Goal: Task Accomplishment & Management: Use online tool/utility

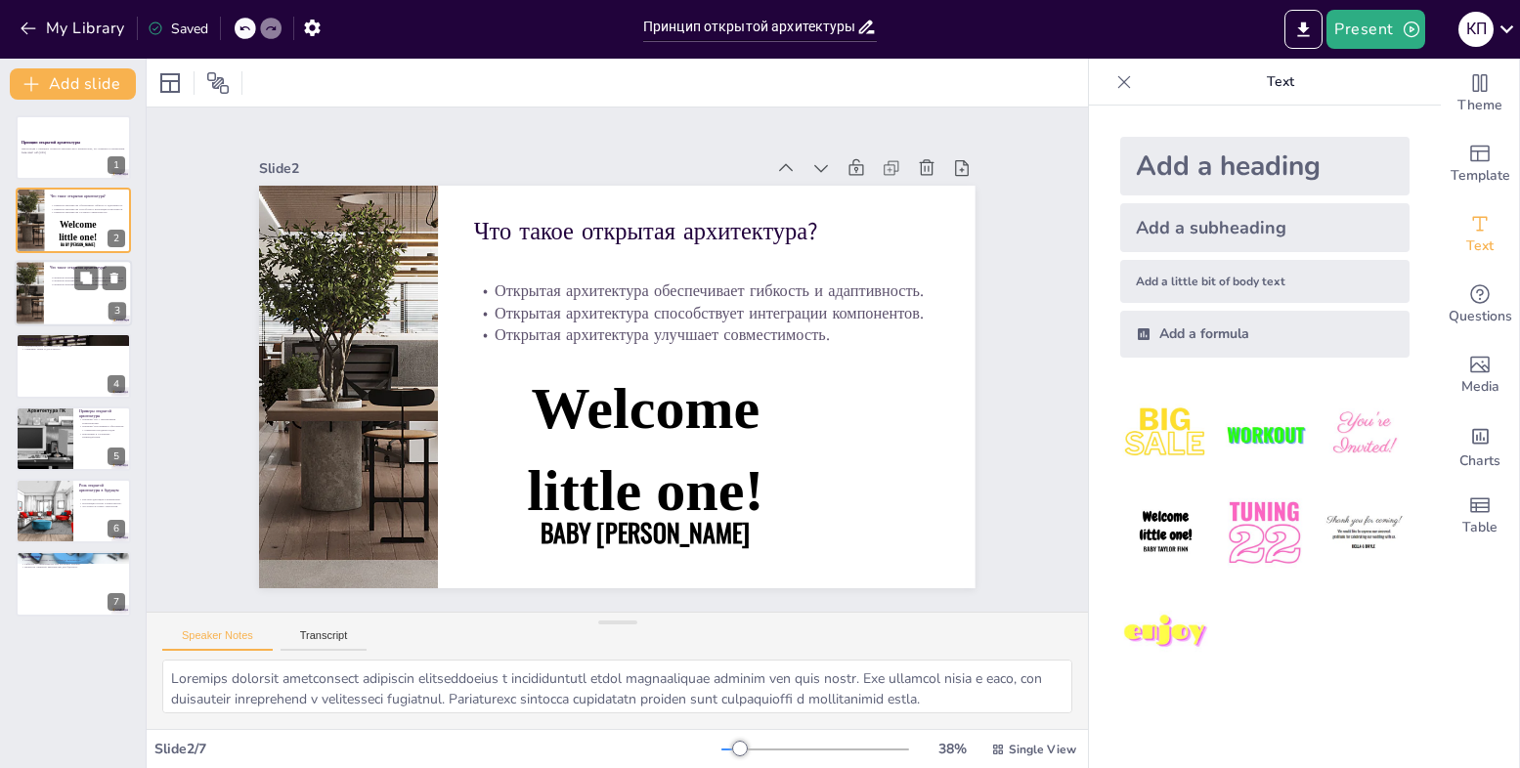
click at [40, 310] on div at bounding box center [29, 293] width 166 height 66
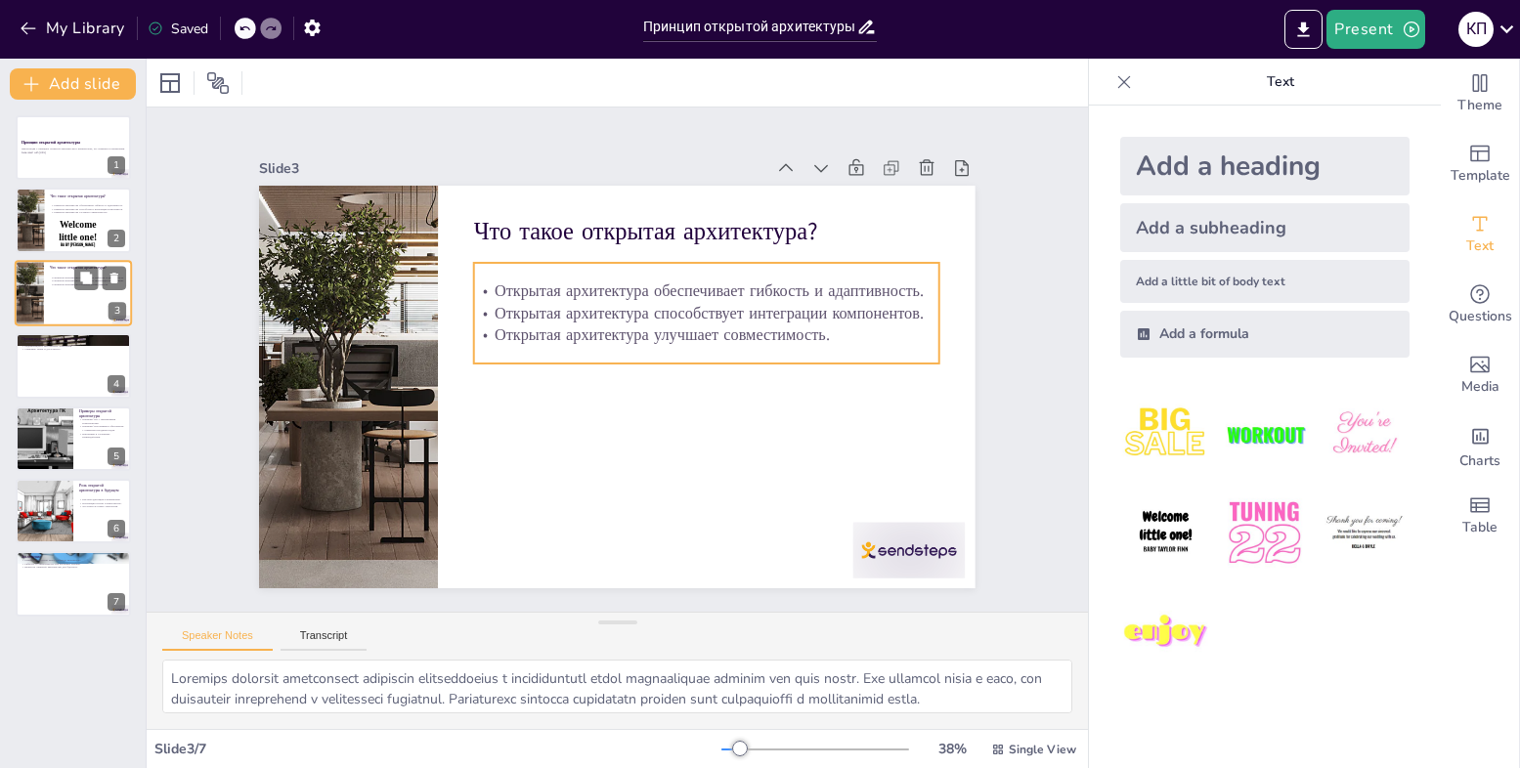
click at [50, 286] on p "Открытая архитектура улучшает совместимость." at bounding box center [88, 285] width 76 height 4
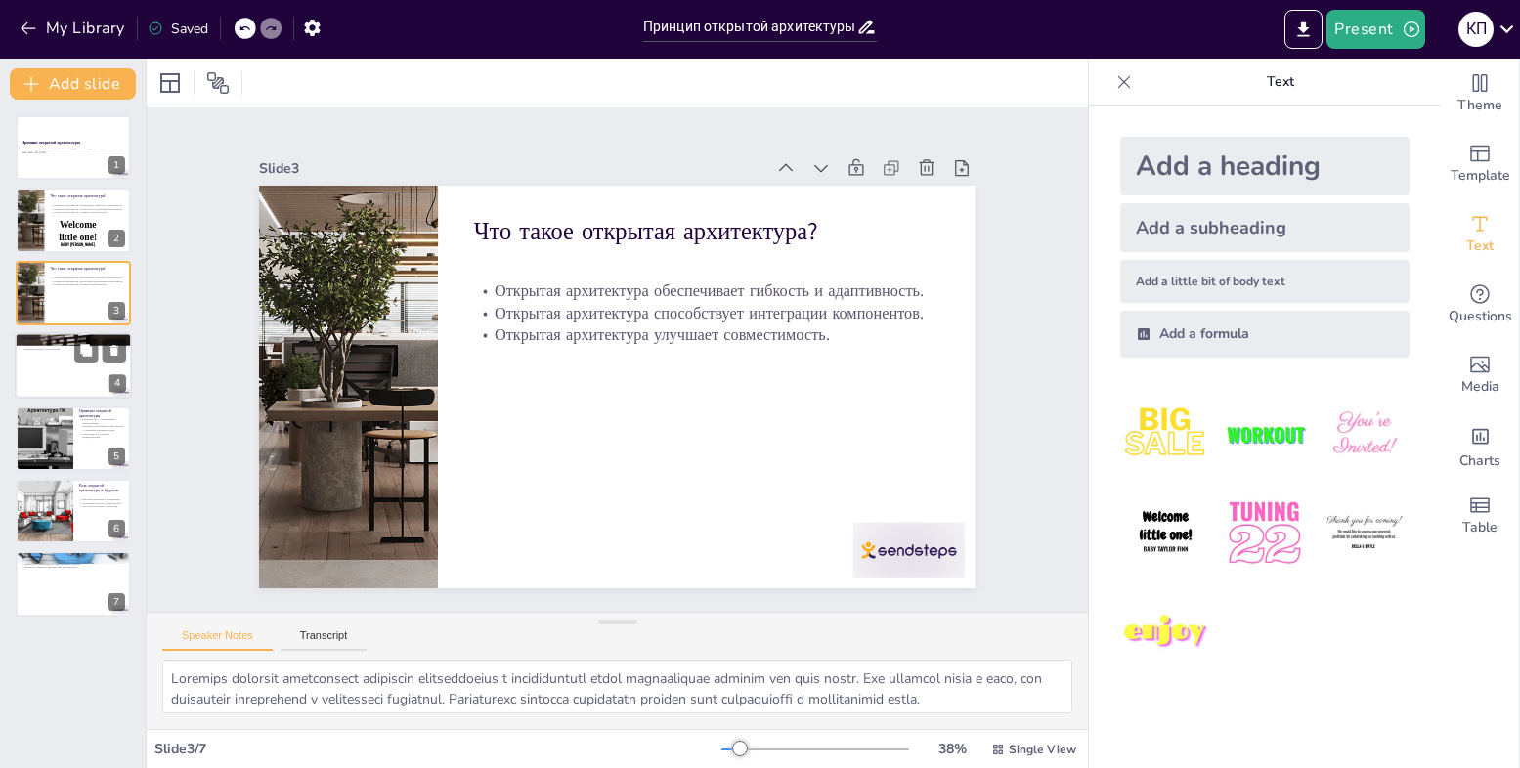
click at [57, 395] on div at bounding box center [73, 365] width 117 height 66
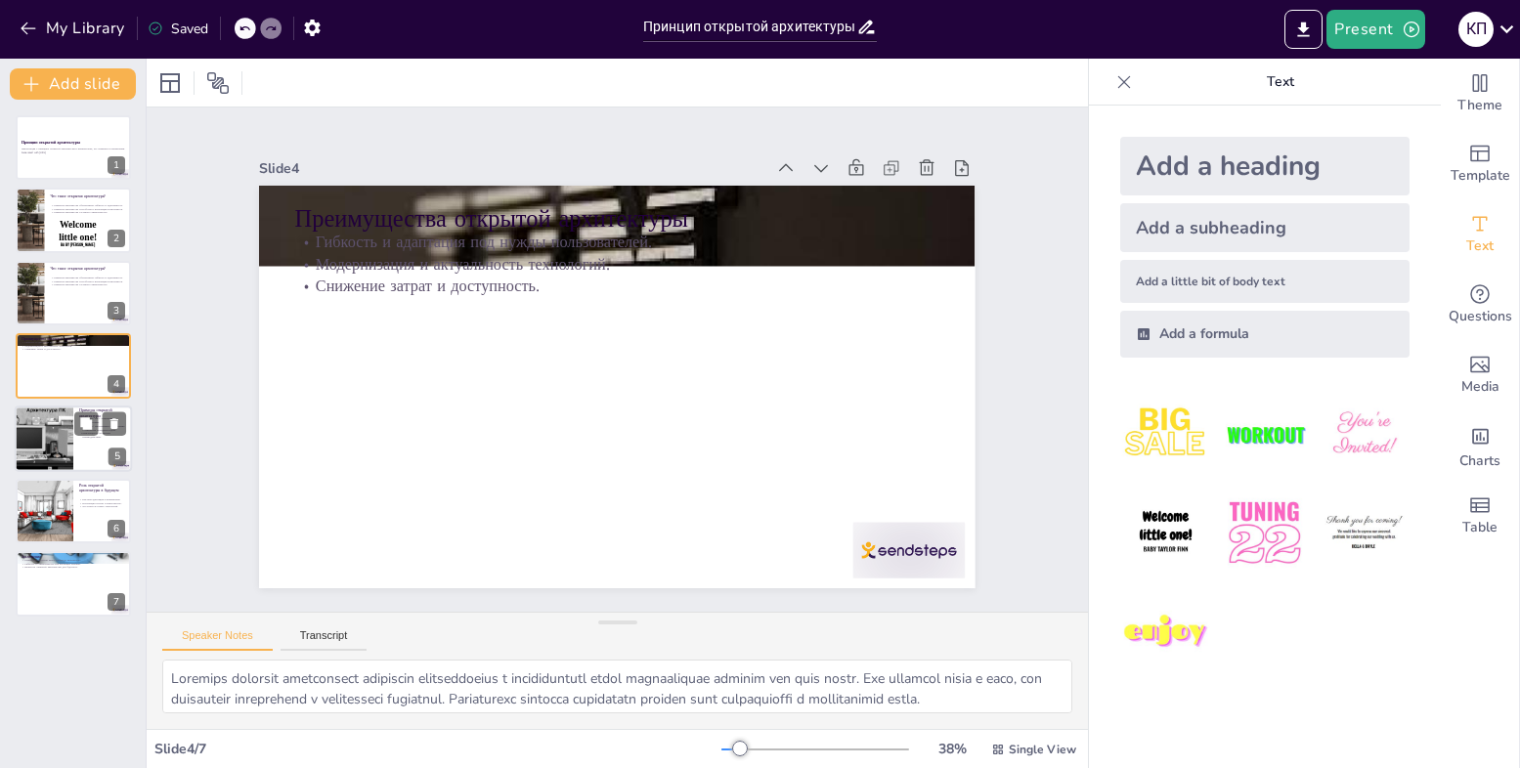
click at [87, 442] on div at bounding box center [73, 439] width 117 height 66
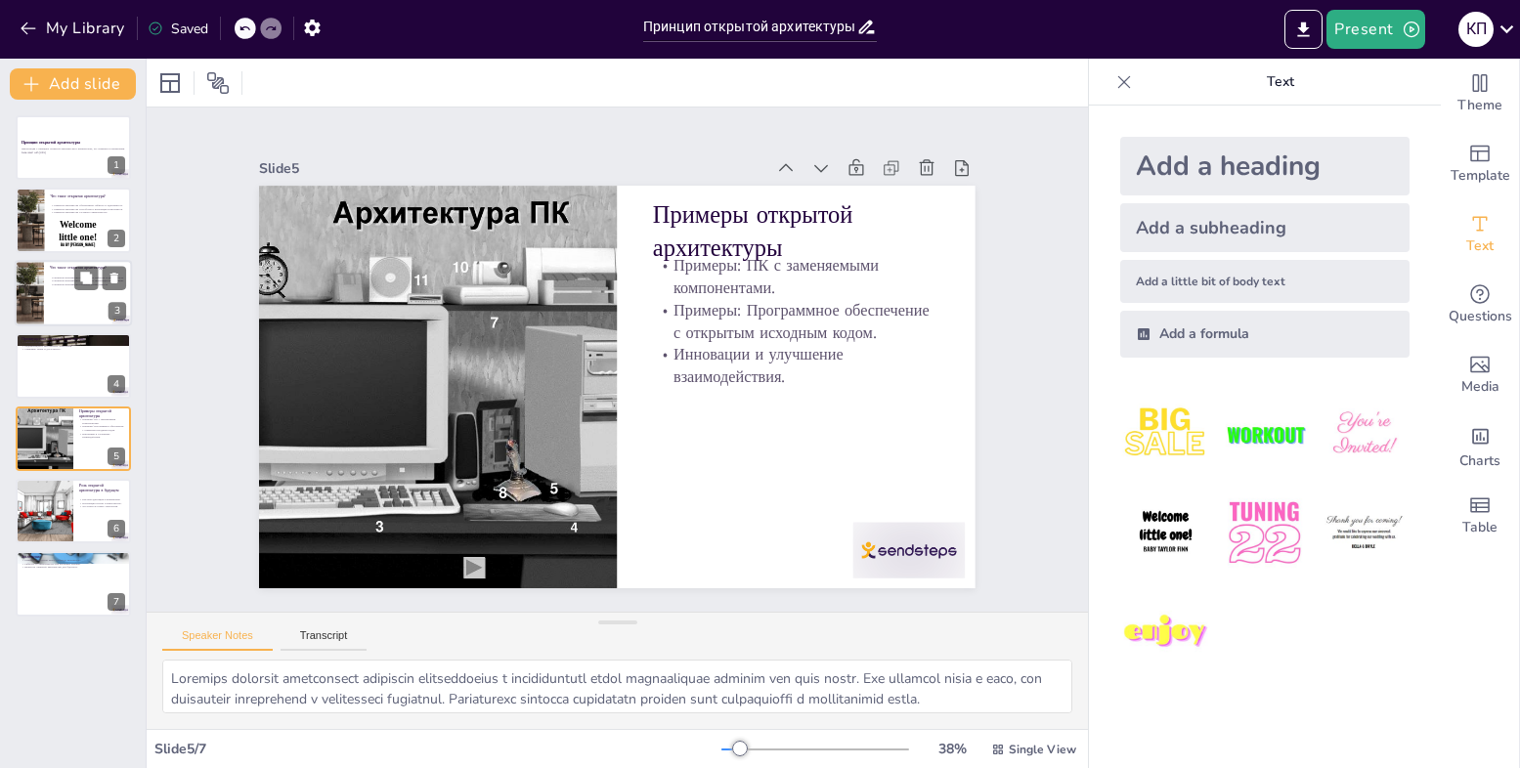
click at [45, 300] on div at bounding box center [73, 293] width 117 height 66
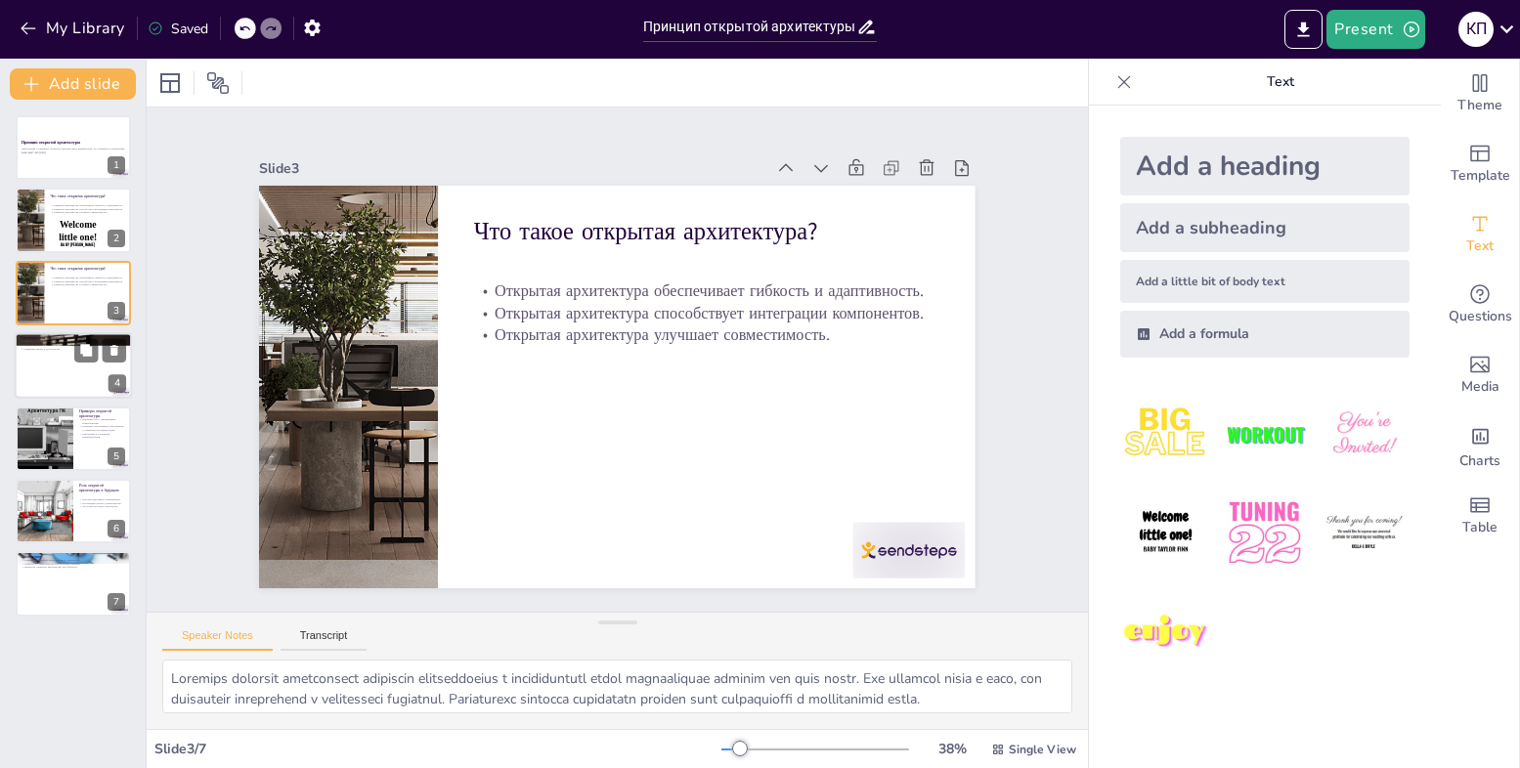
click at [42, 367] on div at bounding box center [73, 365] width 117 height 66
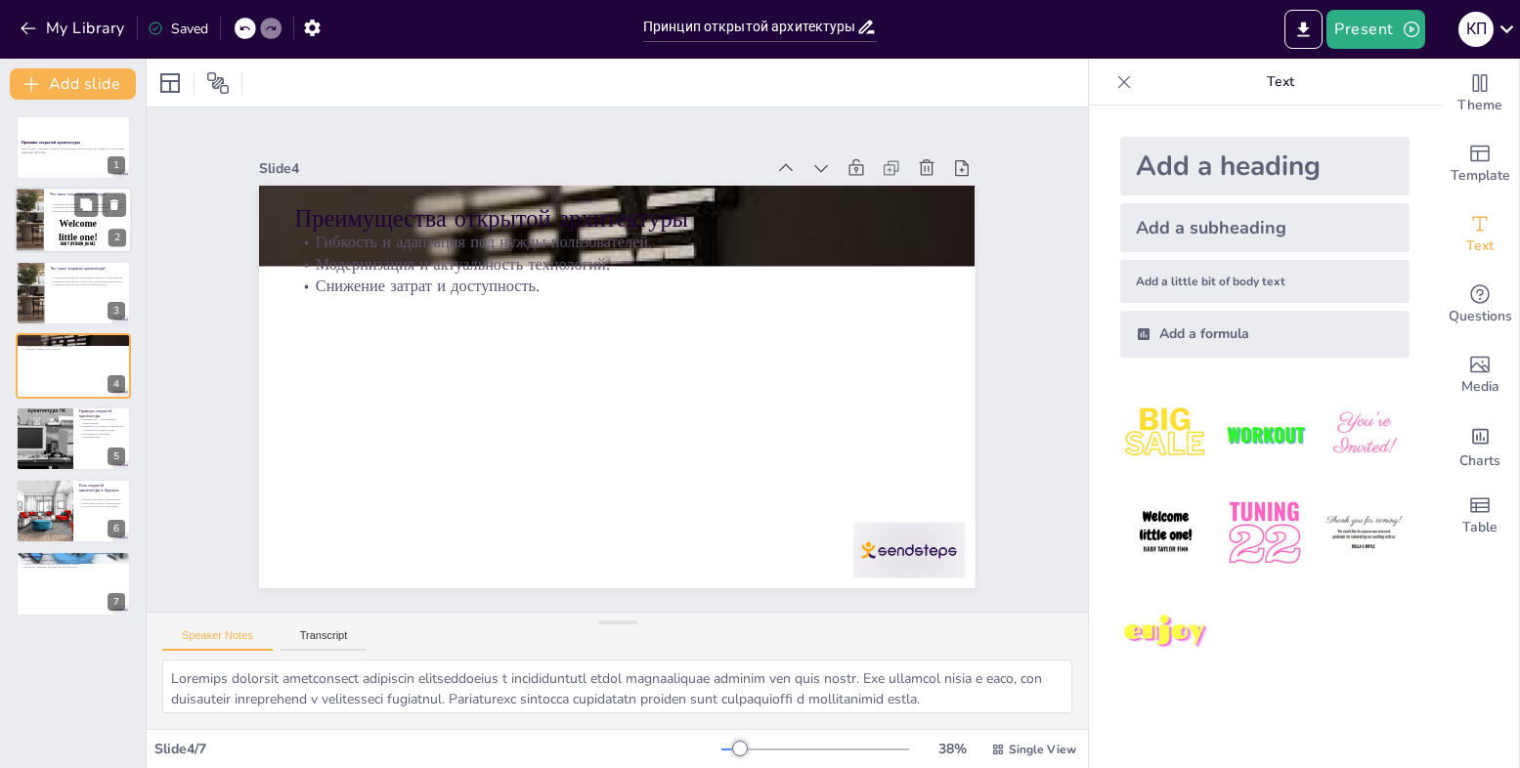
click at [25, 196] on div at bounding box center [29, 221] width 166 height 66
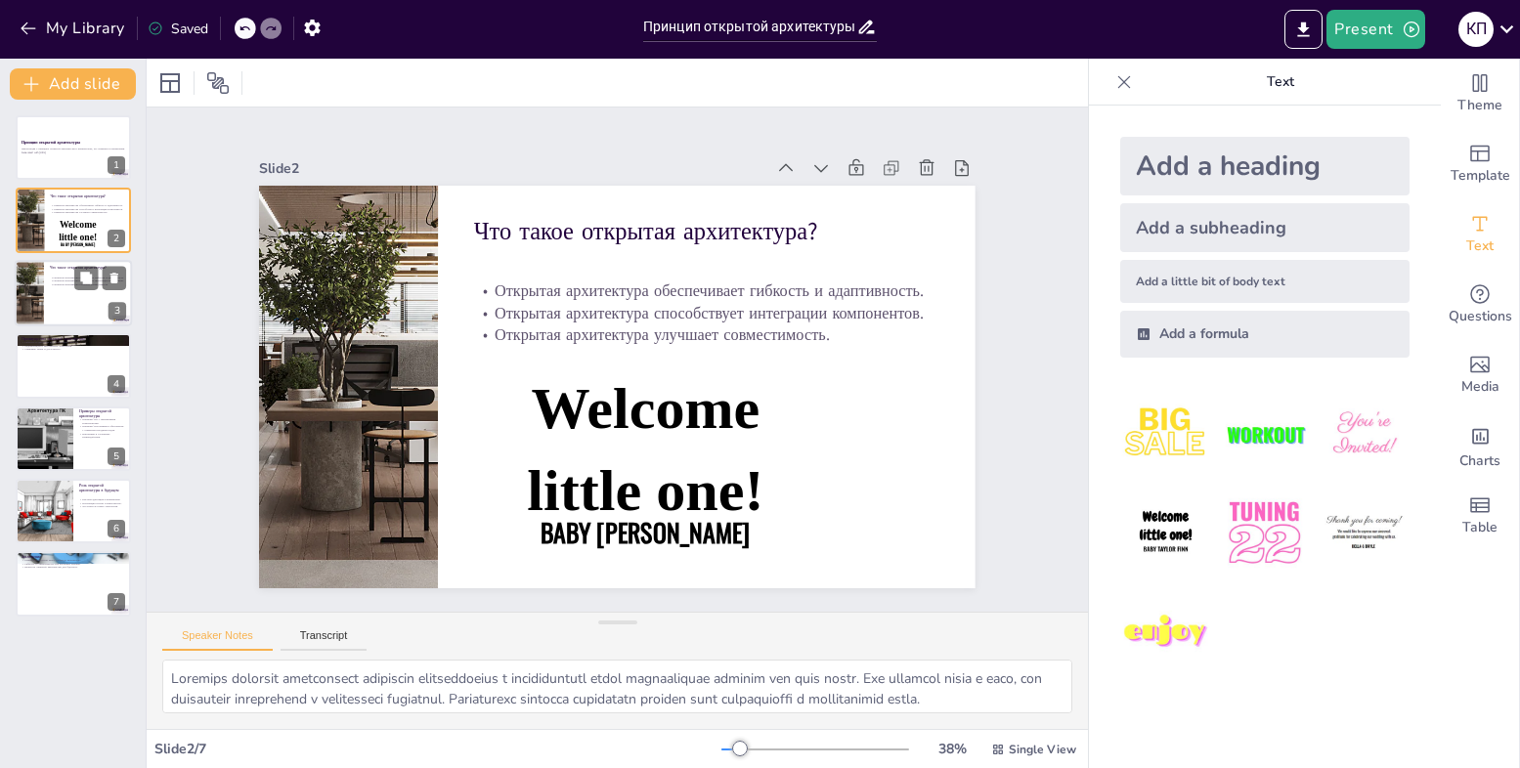
drag, startPoint x: 36, startPoint y: 289, endPoint x: 38, endPoint y: 299, distance: 10.0
click at [38, 295] on div at bounding box center [29, 293] width 166 height 66
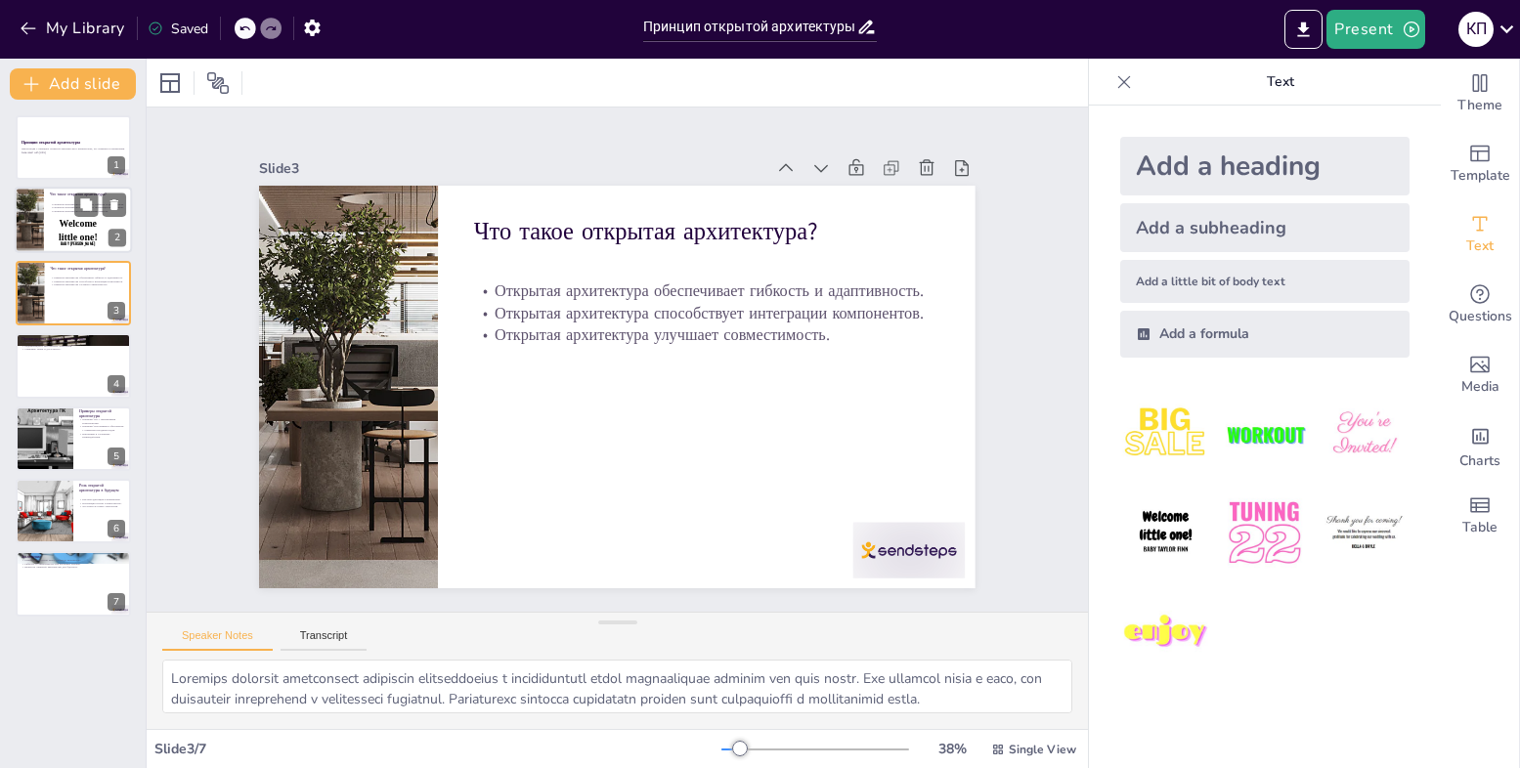
click at [26, 205] on div at bounding box center [29, 221] width 166 height 66
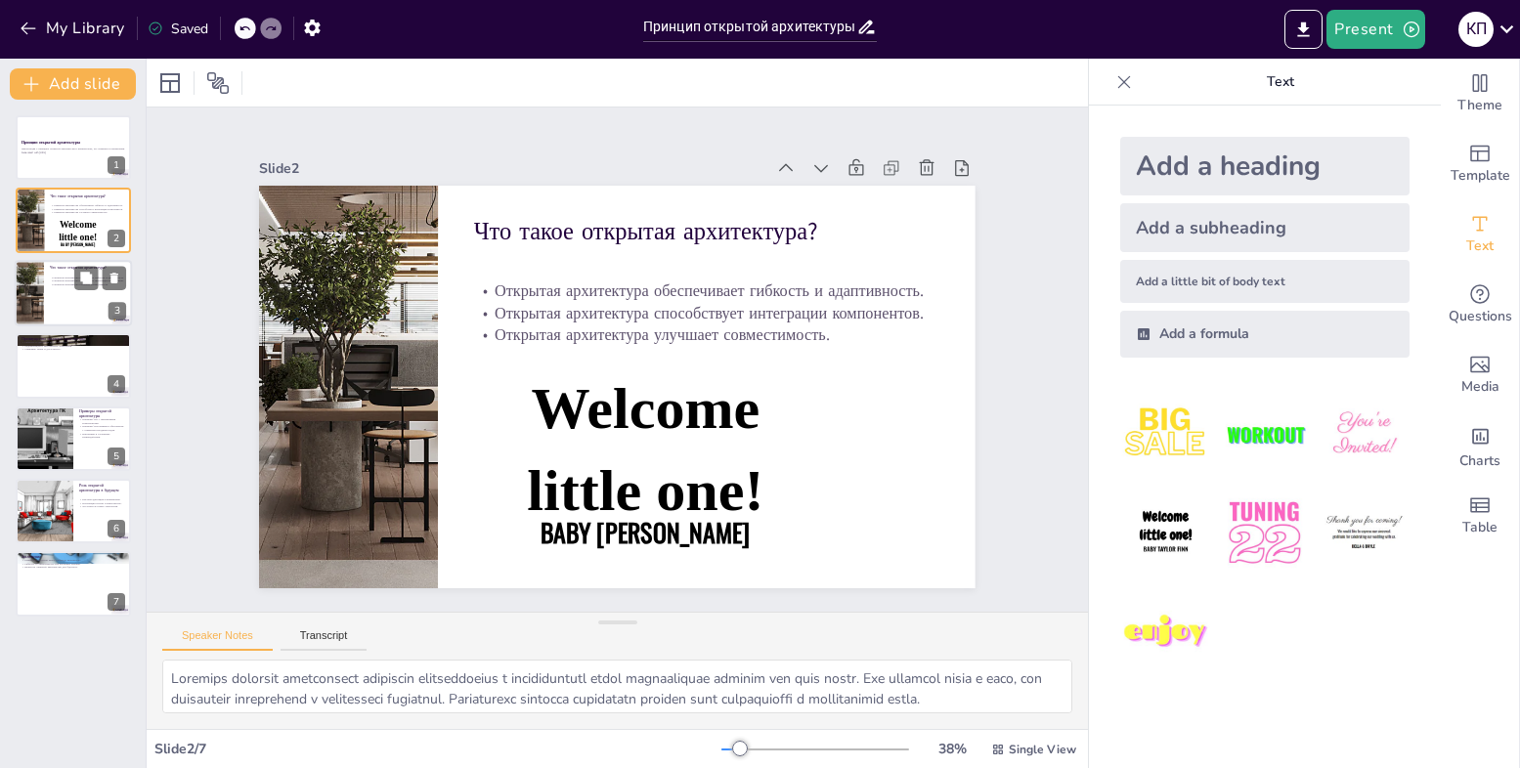
click at [38, 265] on div at bounding box center [29, 293] width 166 height 66
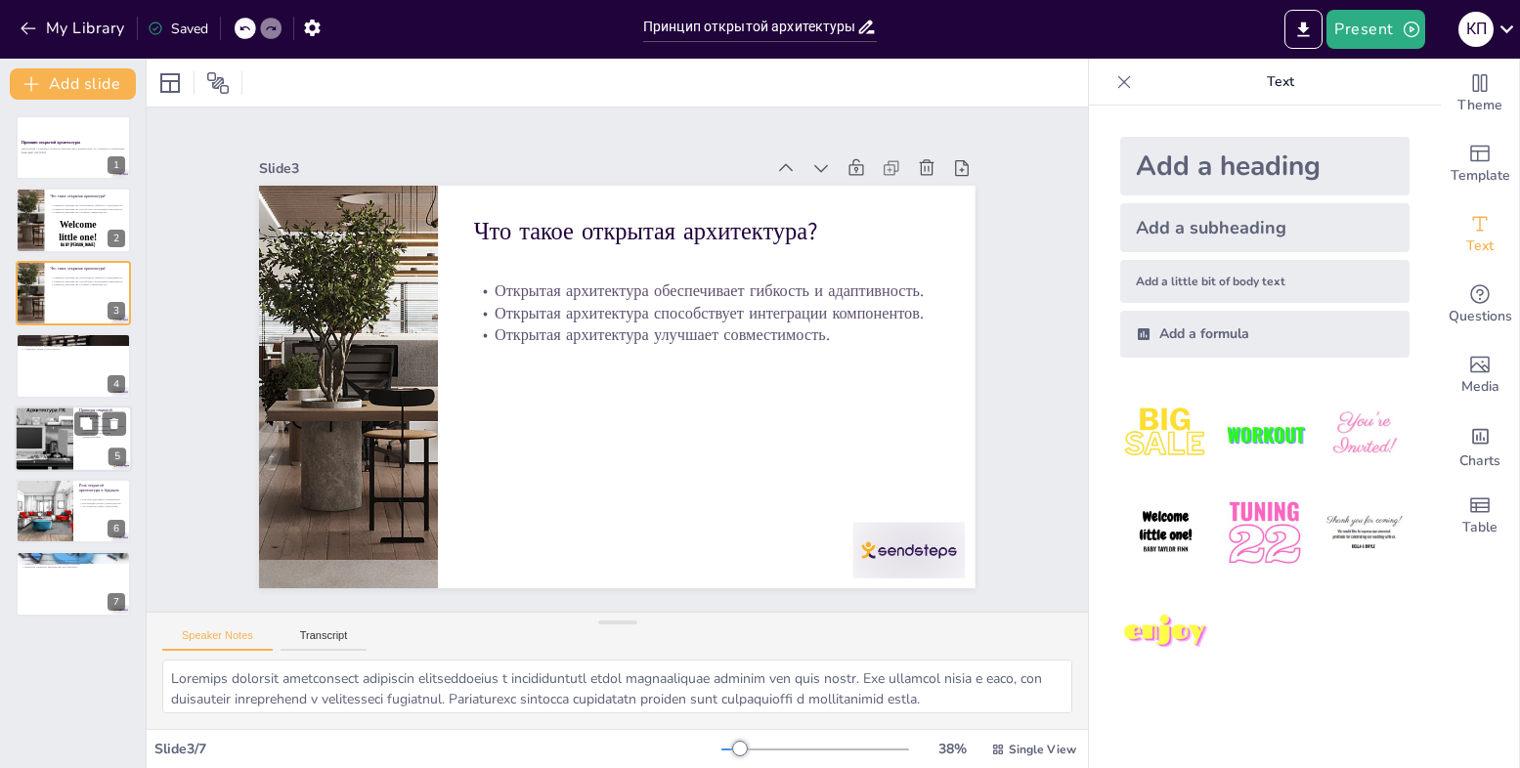
click at [59, 439] on div at bounding box center [44, 439] width 88 height 66
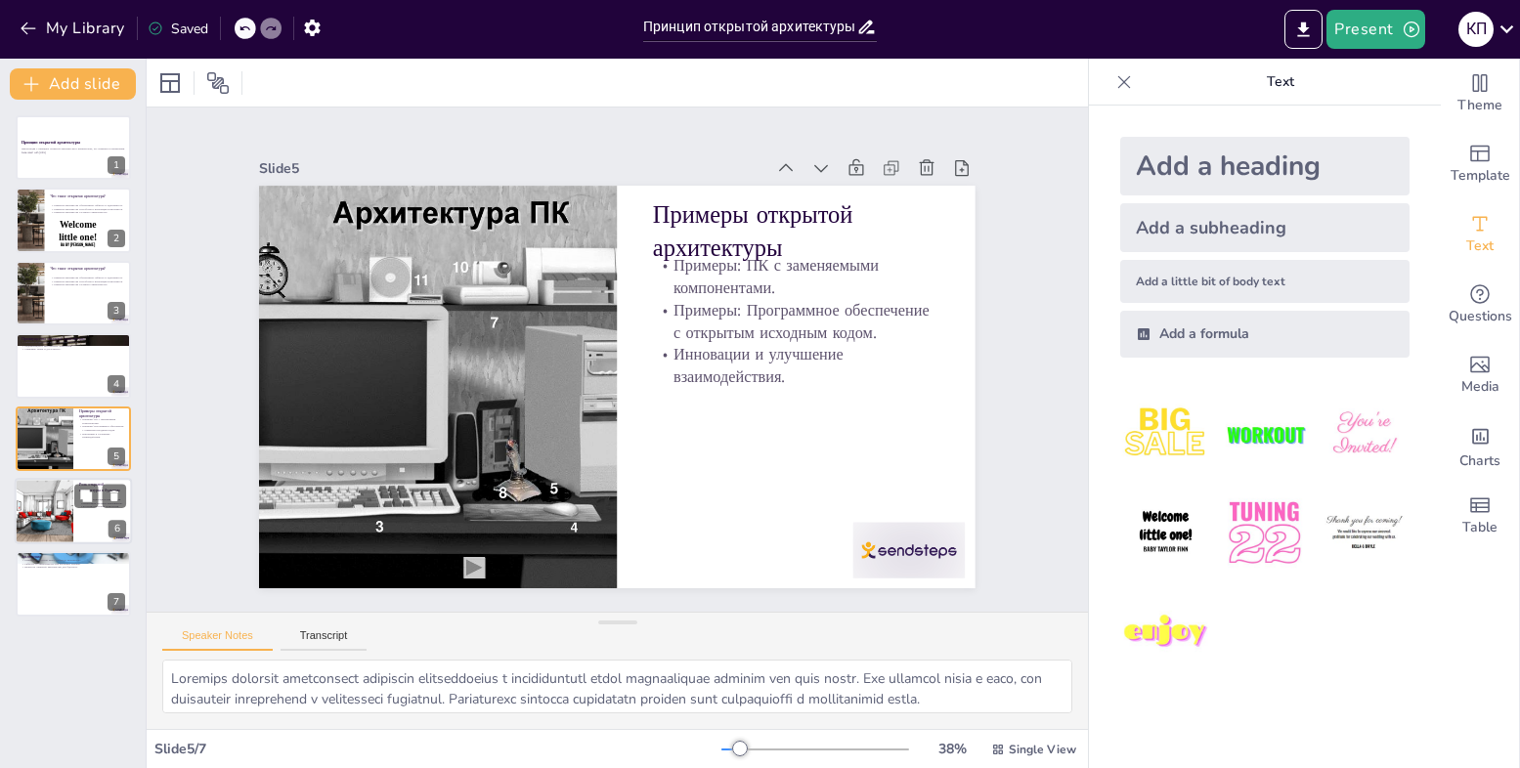
click at [44, 508] on div at bounding box center [44, 511] width 132 height 66
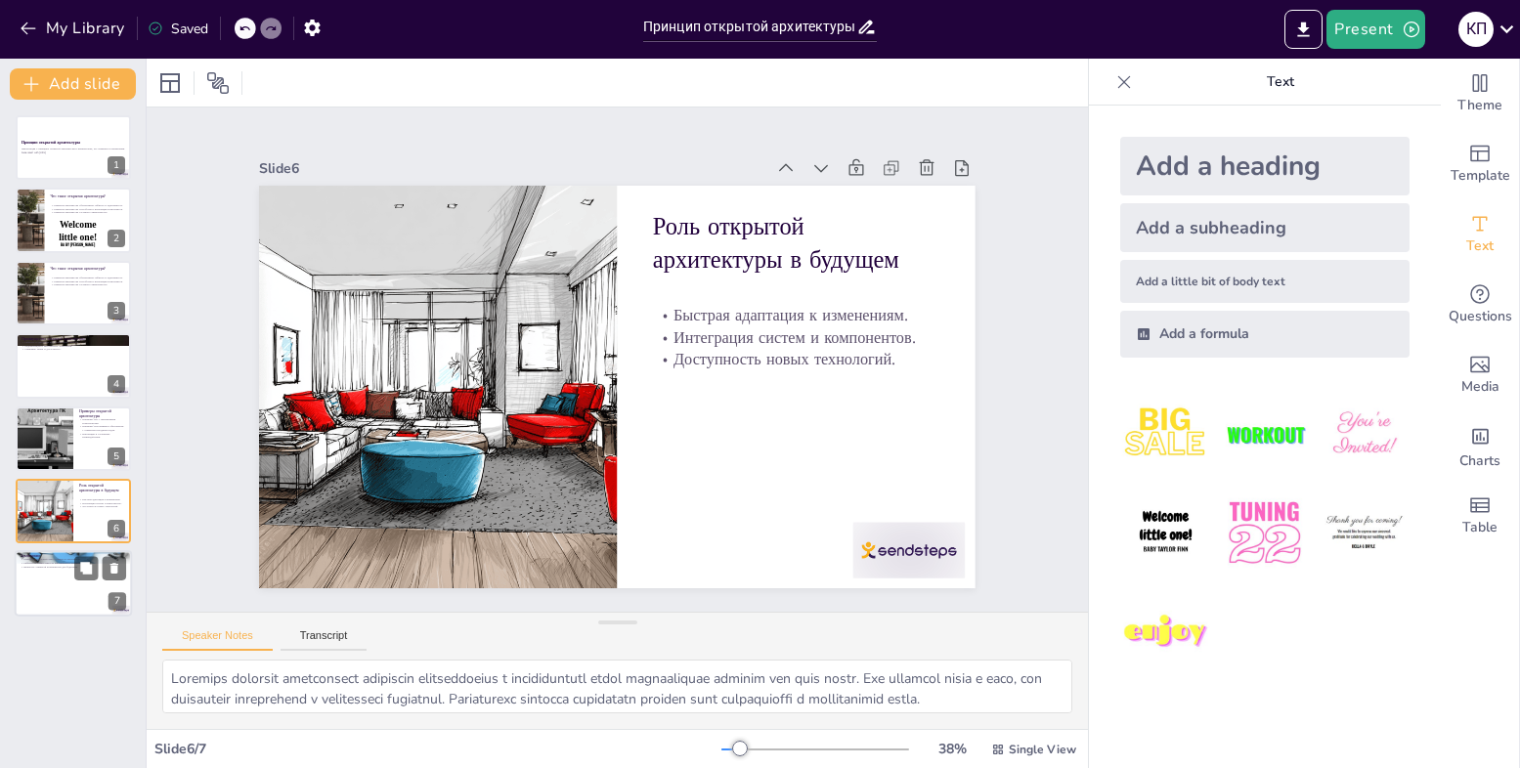
click at [36, 583] on div at bounding box center [73, 584] width 117 height 66
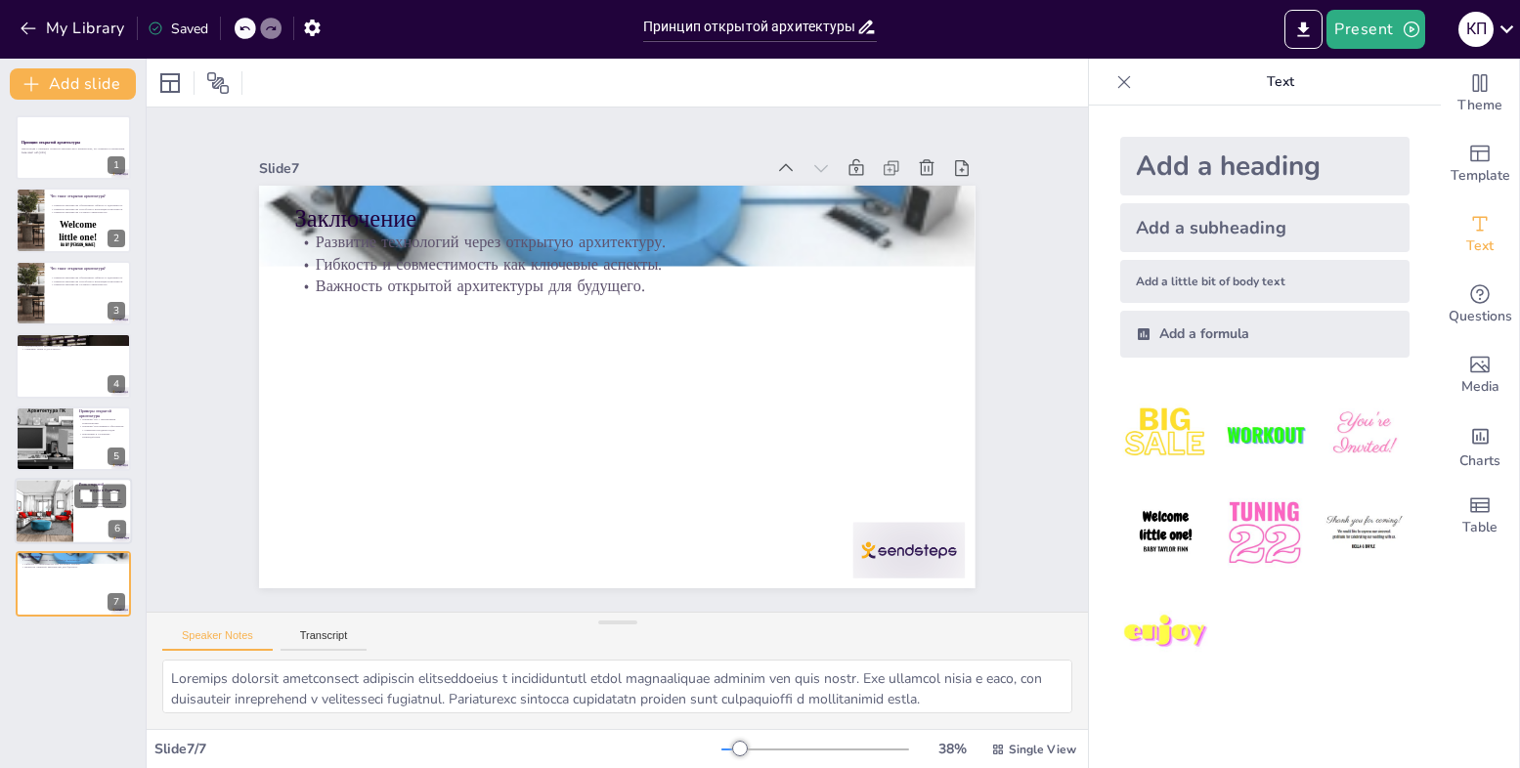
click at [40, 508] on div at bounding box center [44, 511] width 132 height 66
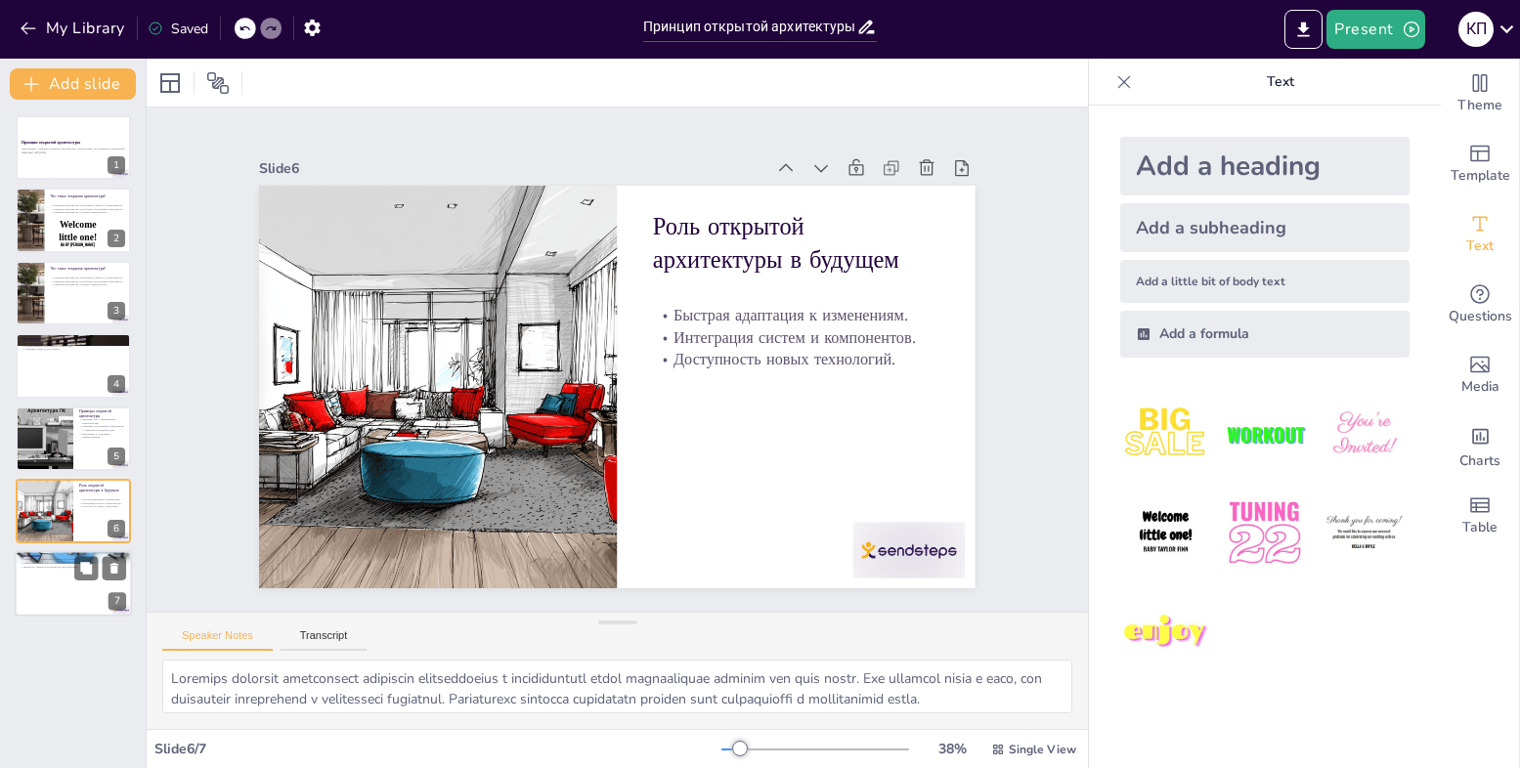
click at [57, 589] on div at bounding box center [73, 584] width 117 height 66
